Goal: Register for event/course: Register for event/course

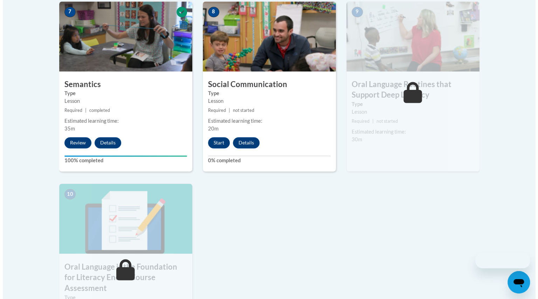
scroll to position [622, 0]
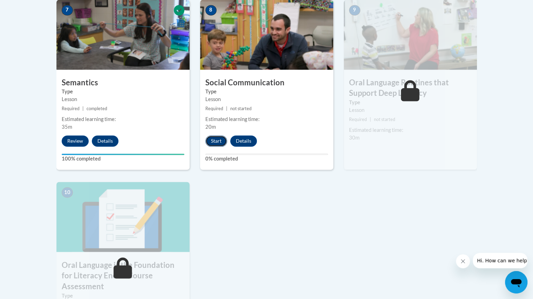
click at [213, 143] on button "Start" at bounding box center [216, 141] width 22 height 11
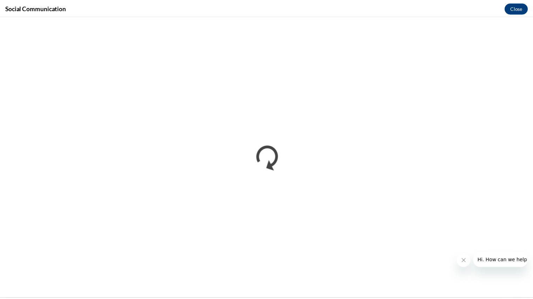
scroll to position [0, 0]
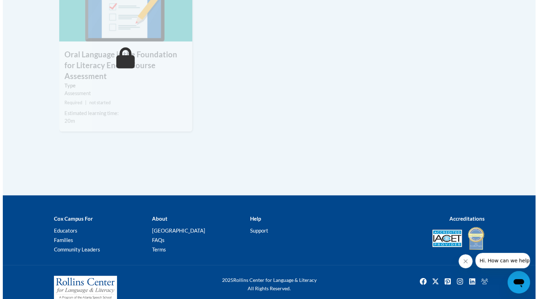
scroll to position [641, 0]
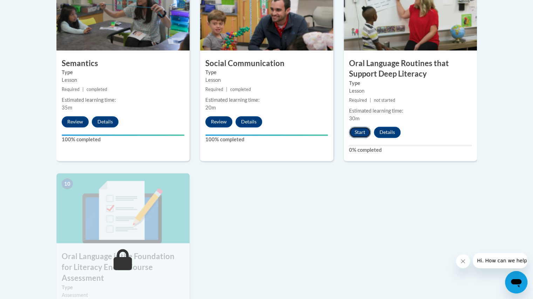
click at [358, 128] on button "Start" at bounding box center [360, 132] width 22 height 11
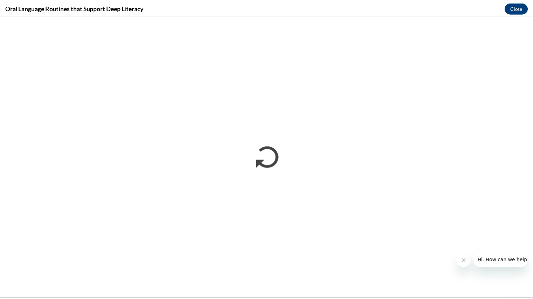
scroll to position [0, 0]
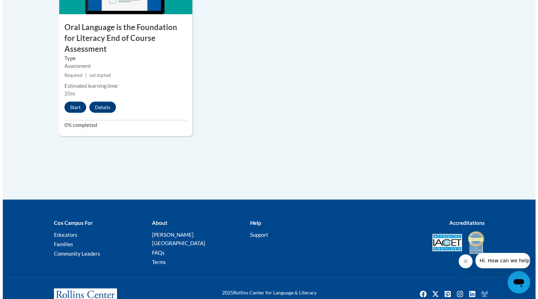
scroll to position [875, 0]
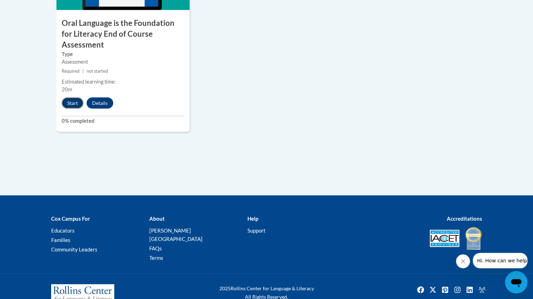
click at [72, 98] on button "Start" at bounding box center [73, 103] width 22 height 11
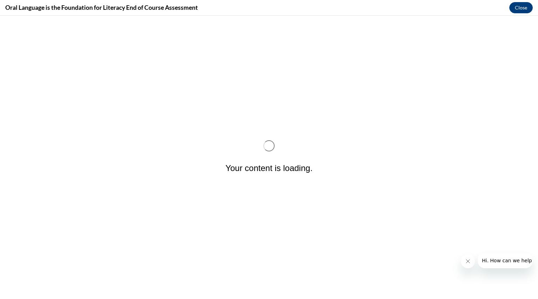
scroll to position [0, 0]
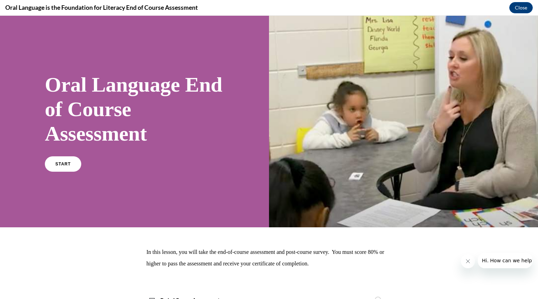
click at [71, 92] on h1 "Oral Language End of Course Assessment" at bounding box center [134, 109] width 179 height 74
click at [64, 163] on span "START" at bounding box center [63, 164] width 16 height 5
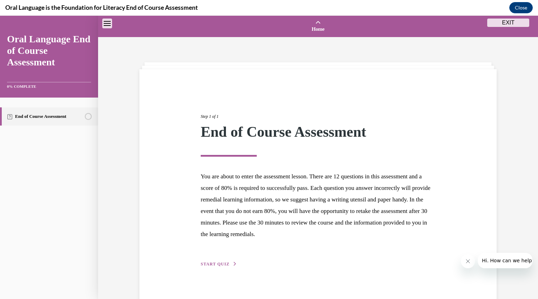
scroll to position [22, 0]
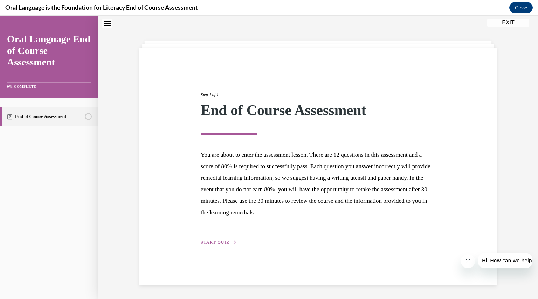
click at [211, 238] on div "Step 1 of 1 End of Course Assessment You are about to enter the assessment less…" at bounding box center [317, 161] width 245 height 171
click at [208, 240] on button "START QUIZ" at bounding box center [219, 242] width 36 height 6
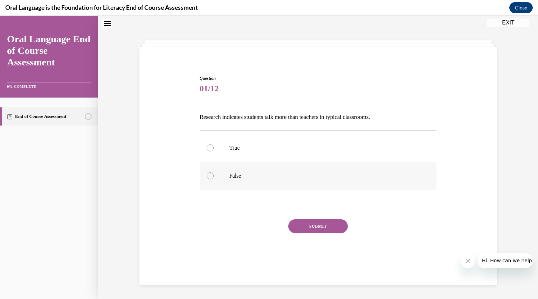
click at [220, 175] on label "False" at bounding box center [318, 176] width 237 height 28
click at [214, 175] on input "False" at bounding box center [210, 176] width 7 height 7
radio input "true"
click at [310, 225] on button "SUBMIT" at bounding box center [318, 227] width 60 height 14
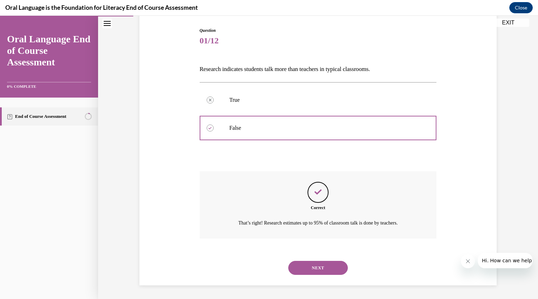
scroll to position [70, 0]
click at [318, 269] on button "NEXT" at bounding box center [318, 269] width 60 height 14
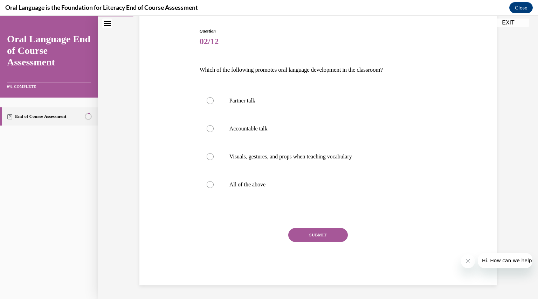
scroll to position [36, 0]
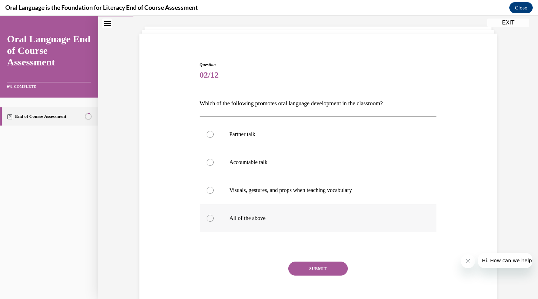
click at [294, 219] on p "All of the above" at bounding box center [324, 218] width 190 height 7
click at [214, 219] on input "All of the above" at bounding box center [210, 218] width 7 height 7
radio input "true"
click at [318, 271] on button "SUBMIT" at bounding box center [318, 269] width 60 height 14
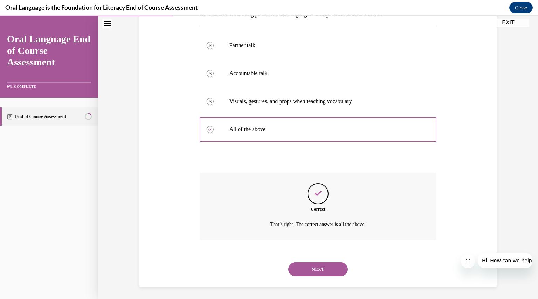
scroll to position [126, 0]
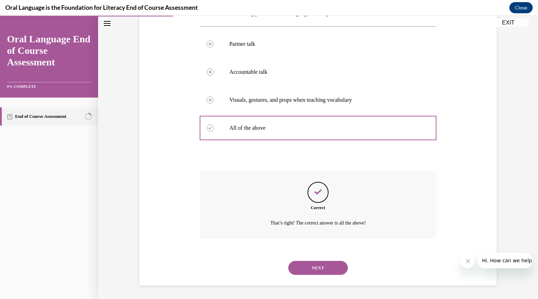
click at [317, 262] on button "NEXT" at bounding box center [318, 268] width 60 height 14
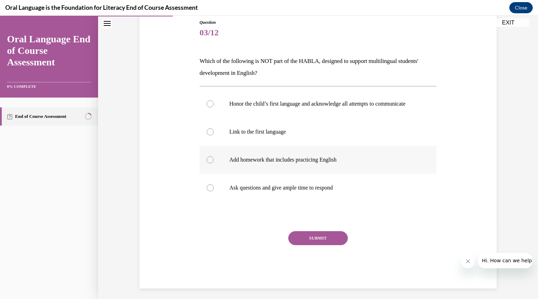
click at [305, 173] on label "Add homework that includes practicing English" at bounding box center [318, 160] width 237 height 28
click at [214, 164] on input "Add homework that includes practicing English" at bounding box center [210, 160] width 7 height 7
radio input "true"
click at [309, 241] on button "SUBMIT" at bounding box center [318, 238] width 60 height 14
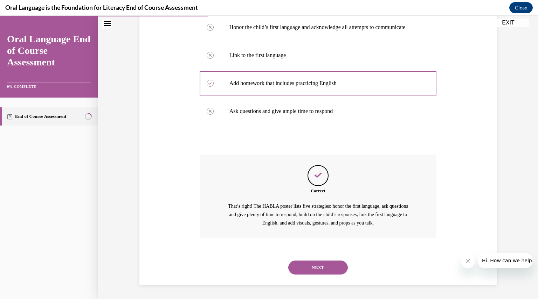
scroll to position [161, 0]
click at [301, 261] on button "NEXT" at bounding box center [318, 268] width 60 height 14
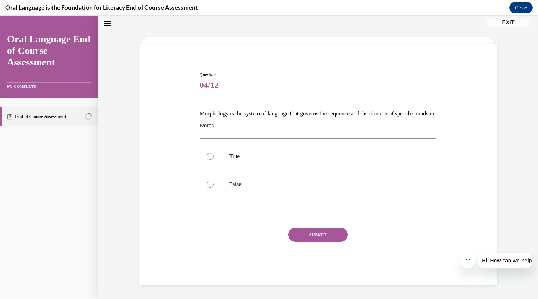
scroll to position [25, 0]
click at [290, 159] on p "True" at bounding box center [324, 156] width 190 height 7
click at [214, 159] on input "True" at bounding box center [210, 156] width 7 height 7
radio input "true"
click at [285, 187] on p "False" at bounding box center [324, 184] width 190 height 7
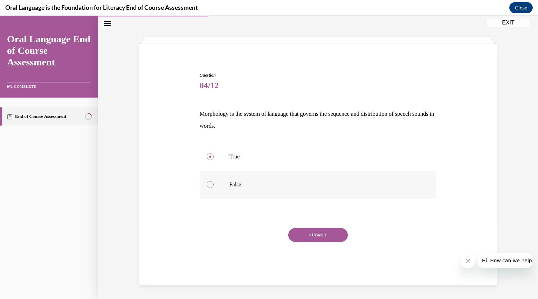
click at [214, 187] on input "False" at bounding box center [210, 184] width 7 height 7
radio input "true"
click at [310, 228] on div "Question 04/12 Morphology is the system of language that governs the sequence a…" at bounding box center [318, 179] width 237 height 214
click at [310, 230] on button "SUBMIT" at bounding box center [318, 235] width 60 height 14
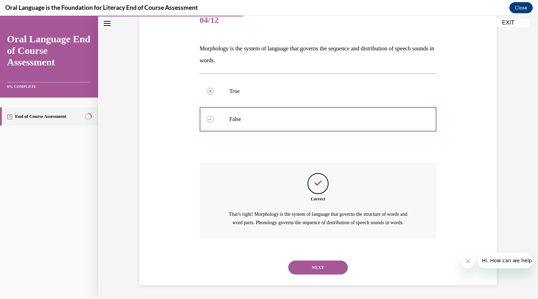
scroll to position [98, 0]
click at [300, 263] on button "NEXT" at bounding box center [318, 268] width 60 height 14
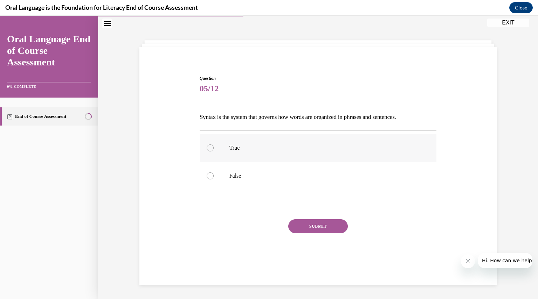
click at [289, 147] on p "True" at bounding box center [324, 148] width 190 height 7
click at [214, 147] on input "True" at bounding box center [210, 148] width 7 height 7
radio input "true"
click at [319, 226] on button "SUBMIT" at bounding box center [318, 227] width 60 height 14
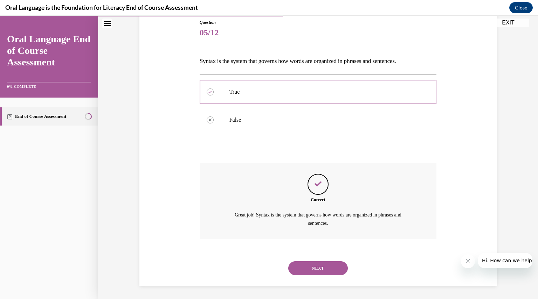
click at [315, 262] on button "NEXT" at bounding box center [318, 269] width 60 height 14
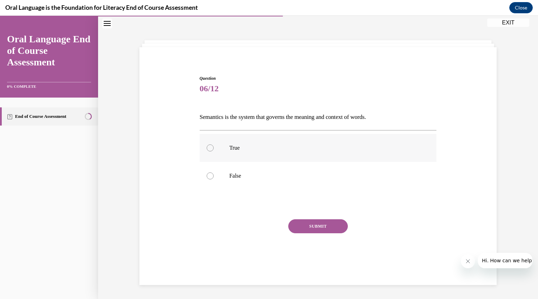
click at [343, 148] on p "True" at bounding box center [324, 148] width 190 height 7
click at [214, 148] on input "True" at bounding box center [210, 148] width 7 height 7
radio input "true"
click at [331, 221] on button "SUBMIT" at bounding box center [318, 227] width 60 height 14
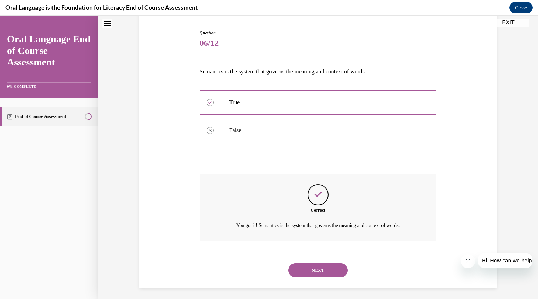
scroll to position [70, 0]
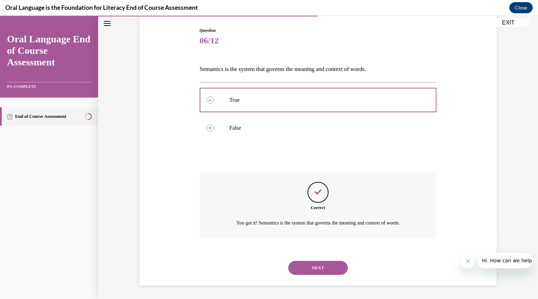
click at [318, 262] on button "NEXT" at bounding box center [318, 268] width 60 height 14
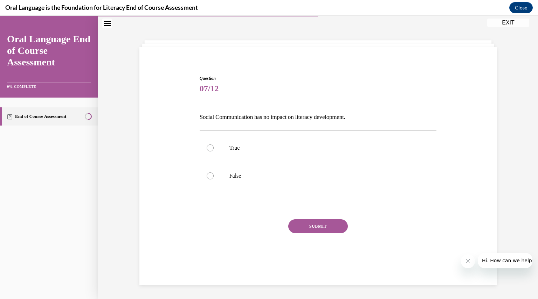
scroll to position [22, 0]
click at [302, 180] on label "False" at bounding box center [318, 176] width 237 height 28
click at [214, 180] on input "False" at bounding box center [210, 176] width 7 height 7
radio input "true"
click at [303, 227] on button "SUBMIT" at bounding box center [318, 227] width 60 height 14
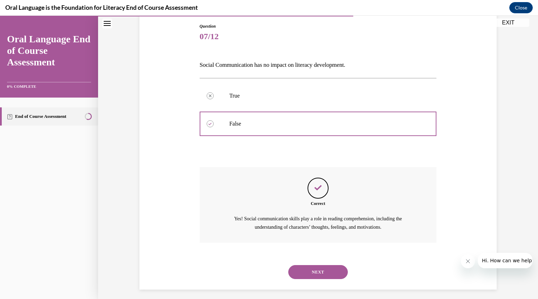
scroll to position [78, 0]
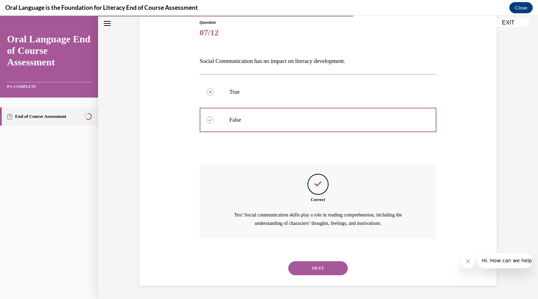
click at [307, 266] on button "NEXT" at bounding box center [318, 269] width 60 height 14
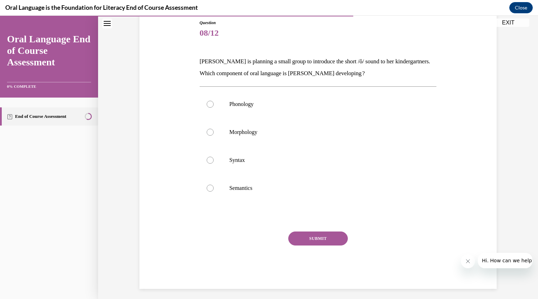
scroll to position [36, 0]
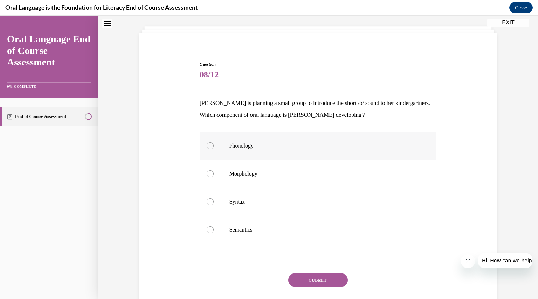
click at [312, 147] on p "Phonology" at bounding box center [324, 146] width 190 height 7
click at [214, 147] on input "Phonology" at bounding box center [210, 146] width 7 height 7
radio input "true"
click at [319, 279] on button "SUBMIT" at bounding box center [318, 280] width 60 height 14
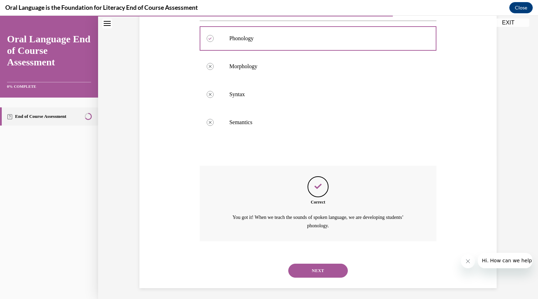
scroll to position [146, 0]
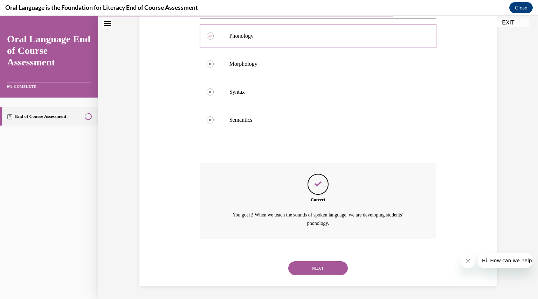
click at [314, 273] on button "NEXT" at bounding box center [318, 269] width 60 height 14
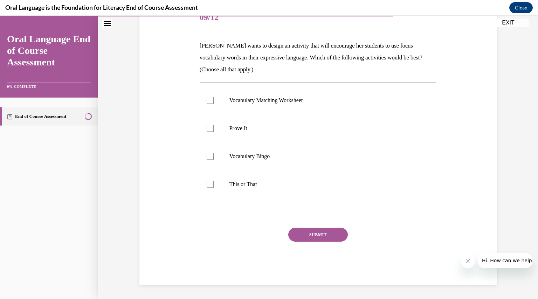
scroll to position [78, 0]
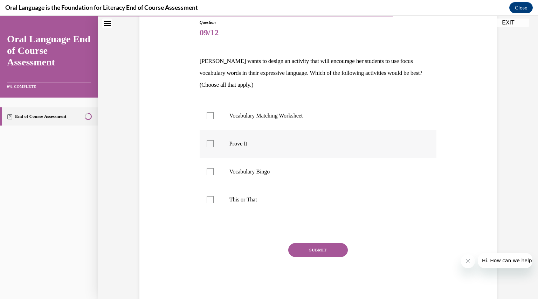
click at [328, 148] on label "Prove It" at bounding box center [318, 144] width 237 height 28
click at [214, 147] on input "Prove It" at bounding box center [210, 143] width 7 height 7
checkbox input "true"
click at [322, 200] on p "This or That" at bounding box center [324, 199] width 190 height 7
click at [214, 200] on input "This or That" at bounding box center [210, 199] width 7 height 7
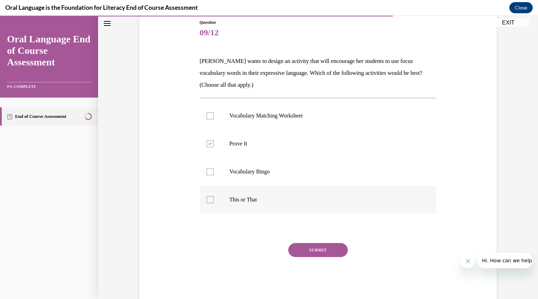
checkbox input "true"
click at [317, 253] on button "SUBMIT" at bounding box center [318, 250] width 60 height 14
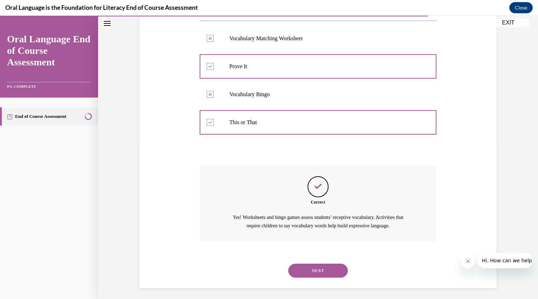
scroll to position [158, 0]
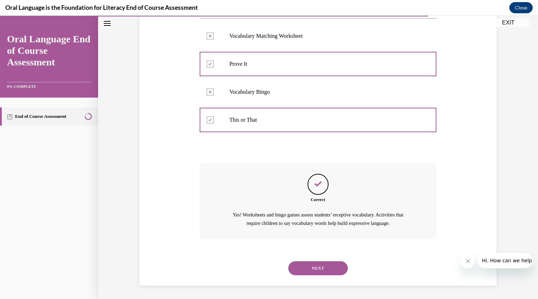
click at [322, 267] on button "NEXT" at bounding box center [318, 269] width 60 height 14
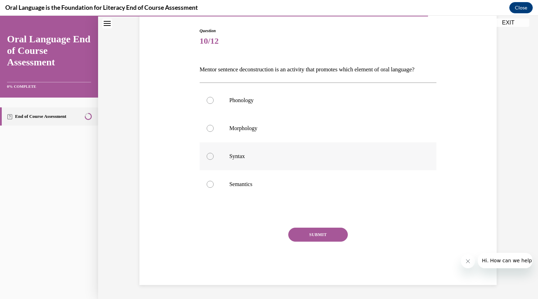
click at [321, 164] on label "Syntax" at bounding box center [318, 157] width 237 height 28
click at [214, 160] on input "Syntax" at bounding box center [210, 156] width 7 height 7
radio input "true"
click at [319, 241] on button "SUBMIT" at bounding box center [318, 235] width 60 height 14
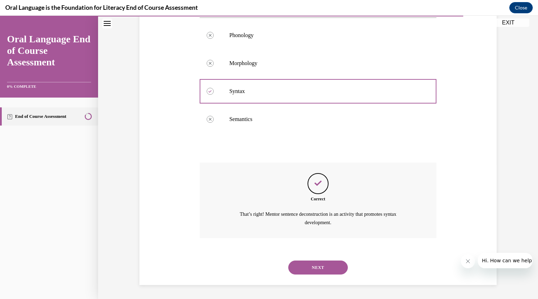
click at [318, 273] on button "NEXT" at bounding box center [318, 268] width 60 height 14
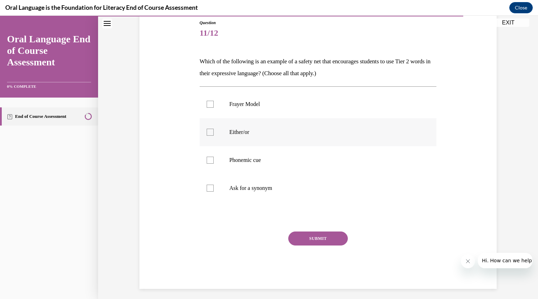
click at [338, 133] on p "Either/or" at bounding box center [324, 132] width 190 height 7
click at [214, 133] on input "Either/or" at bounding box center [210, 132] width 7 height 7
checkbox input "true"
click at [334, 163] on p "Phonemic cue" at bounding box center [324, 160] width 190 height 7
click at [214, 163] on input "Phonemic cue" at bounding box center [210, 160] width 7 height 7
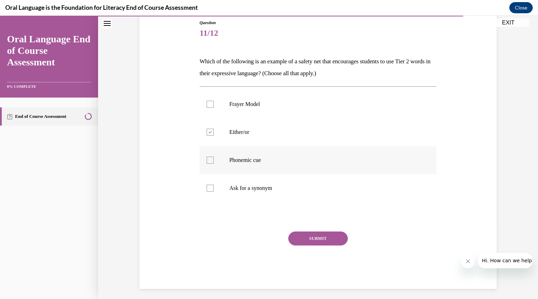
checkbox input "true"
click at [334, 178] on label "Ask for a synonym" at bounding box center [318, 188] width 237 height 28
click at [214, 185] on input "Ask for a synonym" at bounding box center [210, 188] width 7 height 7
checkbox input "true"
click at [338, 242] on button "SUBMIT" at bounding box center [318, 239] width 60 height 14
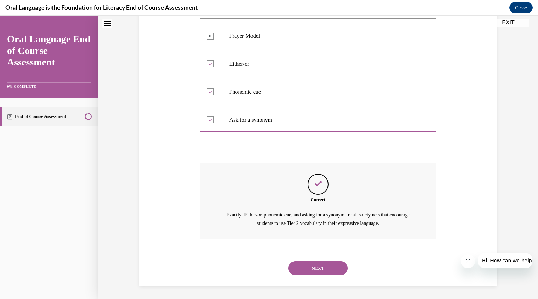
click at [319, 268] on button "NEXT" at bounding box center [318, 269] width 60 height 14
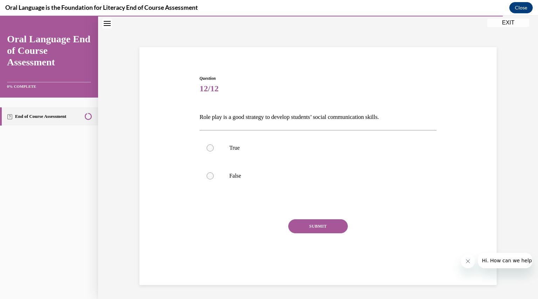
scroll to position [22, 0]
click at [323, 150] on p "True" at bounding box center [324, 148] width 190 height 7
click at [214, 150] on input "True" at bounding box center [210, 148] width 7 height 7
radio input "true"
click at [324, 220] on button "SUBMIT" at bounding box center [318, 227] width 60 height 14
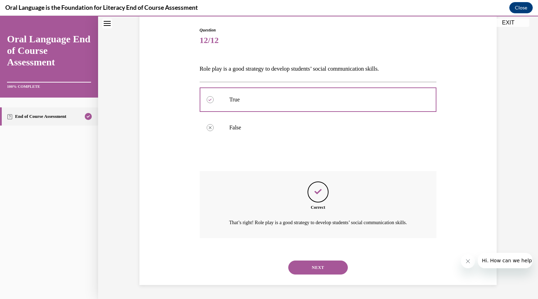
scroll to position [78, 0]
click at [320, 267] on button "NEXT" at bounding box center [318, 268] width 60 height 14
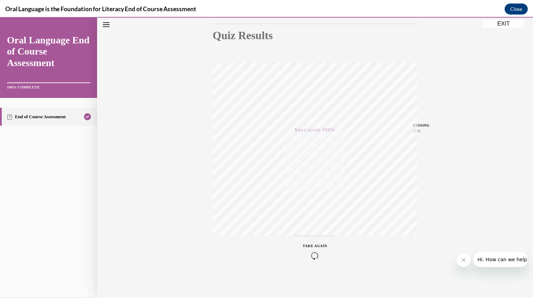
scroll to position [0, 0]
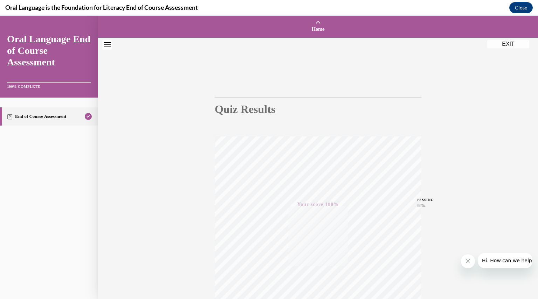
click at [500, 43] on button "EXIT" at bounding box center [508, 44] width 42 height 8
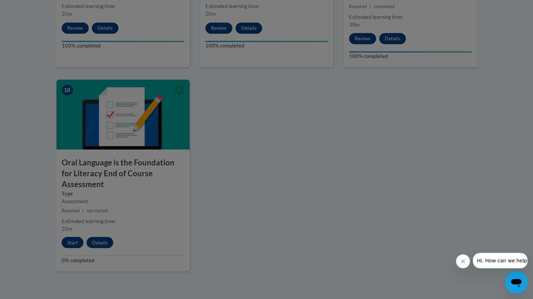
scroll to position [736, 0]
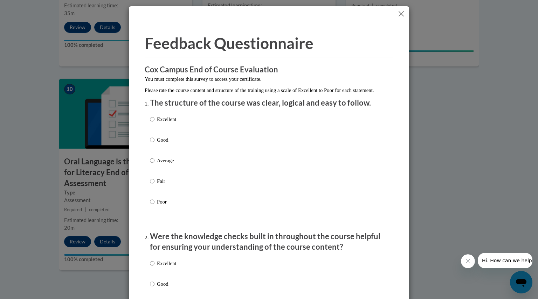
click at [400, 12] on button "Close" at bounding box center [401, 13] width 9 height 9
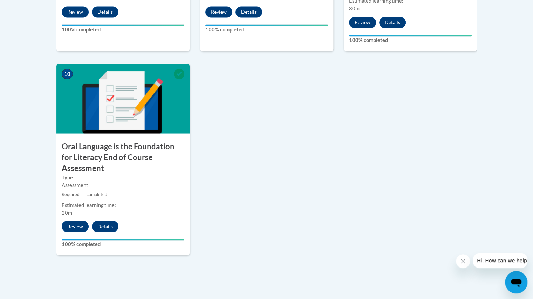
scroll to position [748, 0]
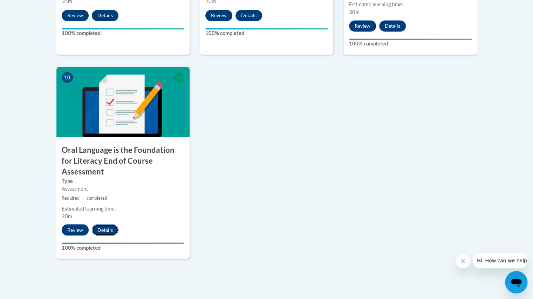
click at [101, 224] on button "Details" at bounding box center [105, 229] width 27 height 11
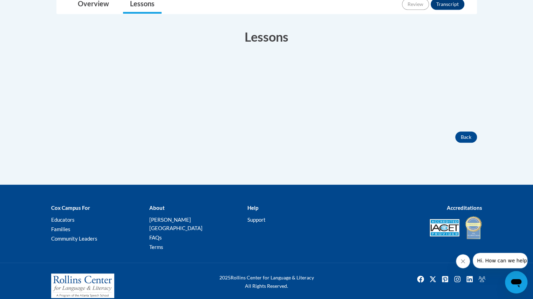
scroll to position [187, 0]
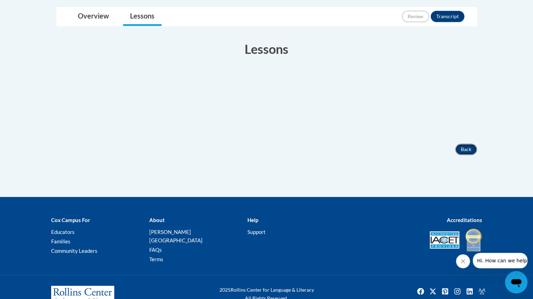
click at [463, 144] on button "Back" at bounding box center [466, 149] width 22 height 11
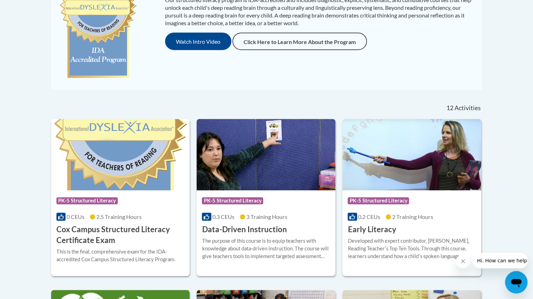
scroll to position [195, 0]
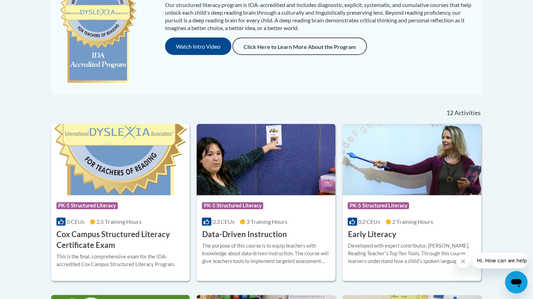
click at [357, 181] on img at bounding box center [411, 159] width 139 height 71
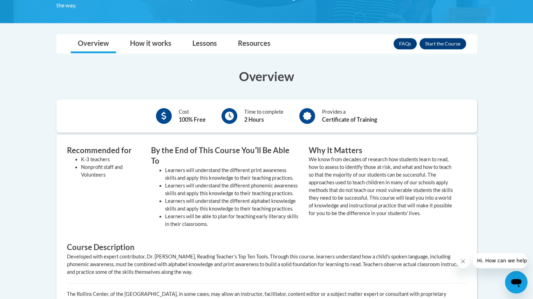
scroll to position [178, 0]
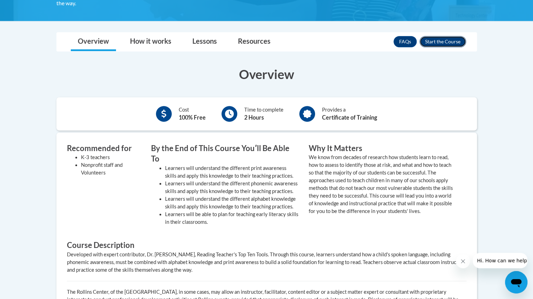
click at [443, 39] on button "Enroll" at bounding box center [442, 41] width 47 height 11
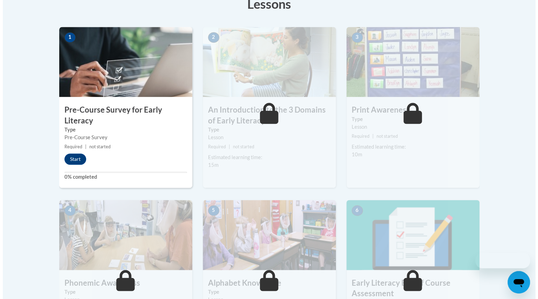
scroll to position [236, 0]
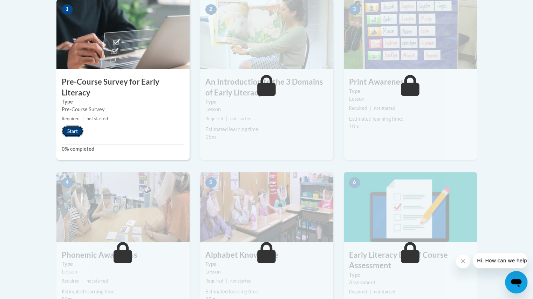
click at [71, 133] on button "Start" at bounding box center [73, 131] width 22 height 11
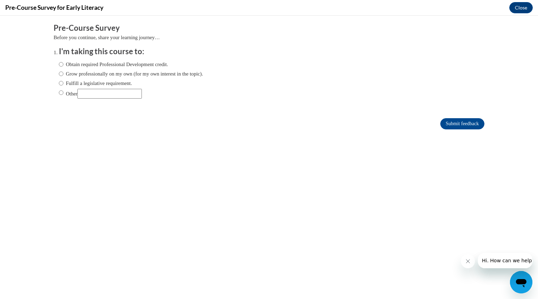
scroll to position [0, 0]
click at [128, 67] on label "Obtain required Professional Development credit." at bounding box center [113, 65] width 109 height 8
click at [63, 67] on input "Obtain required Professional Development credit." at bounding box center [61, 65] width 5 height 8
radio input "true"
click at [447, 123] on input "Submit feedback" at bounding box center [462, 123] width 44 height 11
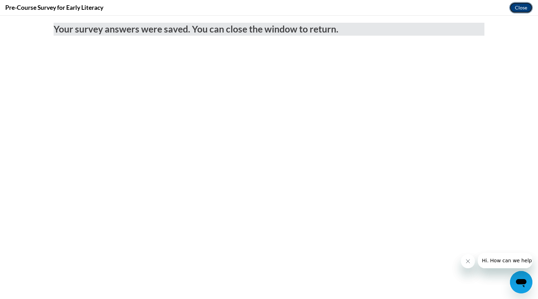
click at [514, 7] on button "Close" at bounding box center [520, 7] width 23 height 11
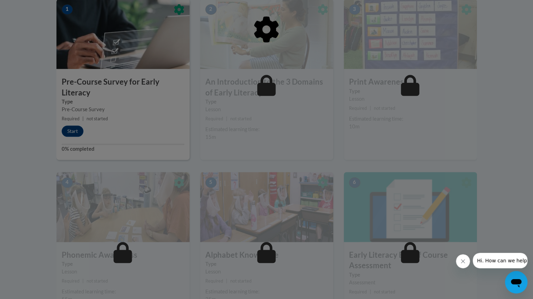
click at [459, 262] on button "Close message from company" at bounding box center [463, 262] width 14 height 14
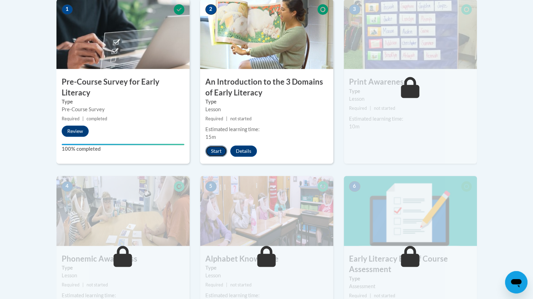
click at [214, 154] on button "Start" at bounding box center [216, 151] width 22 height 11
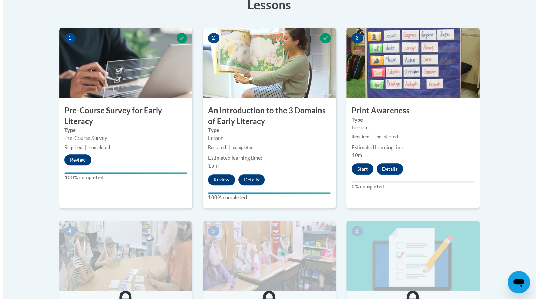
scroll to position [208, 0]
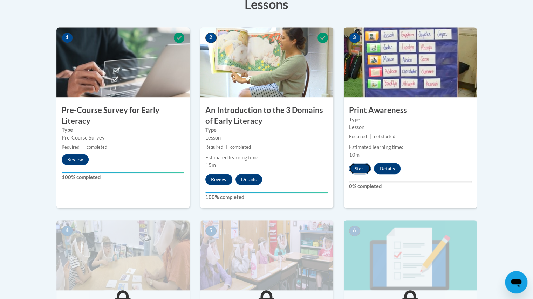
click at [367, 169] on button "Start" at bounding box center [360, 168] width 22 height 11
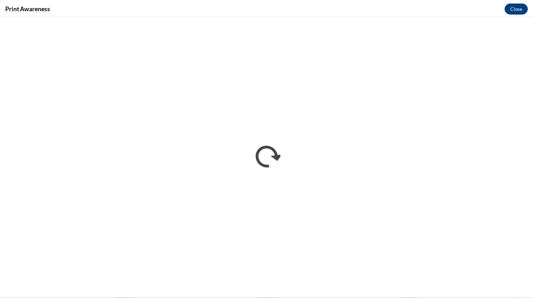
scroll to position [0, 0]
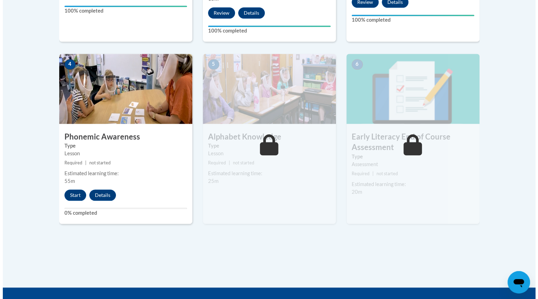
scroll to position [377, 0]
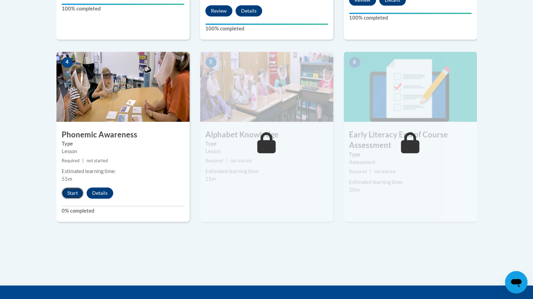
click at [67, 189] on button "Start" at bounding box center [73, 193] width 22 height 11
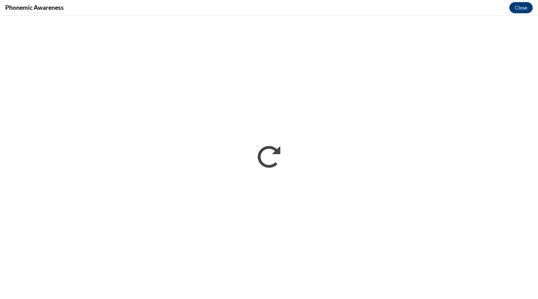
scroll to position [0, 0]
